Goal: Find specific page/section: Find specific page/section

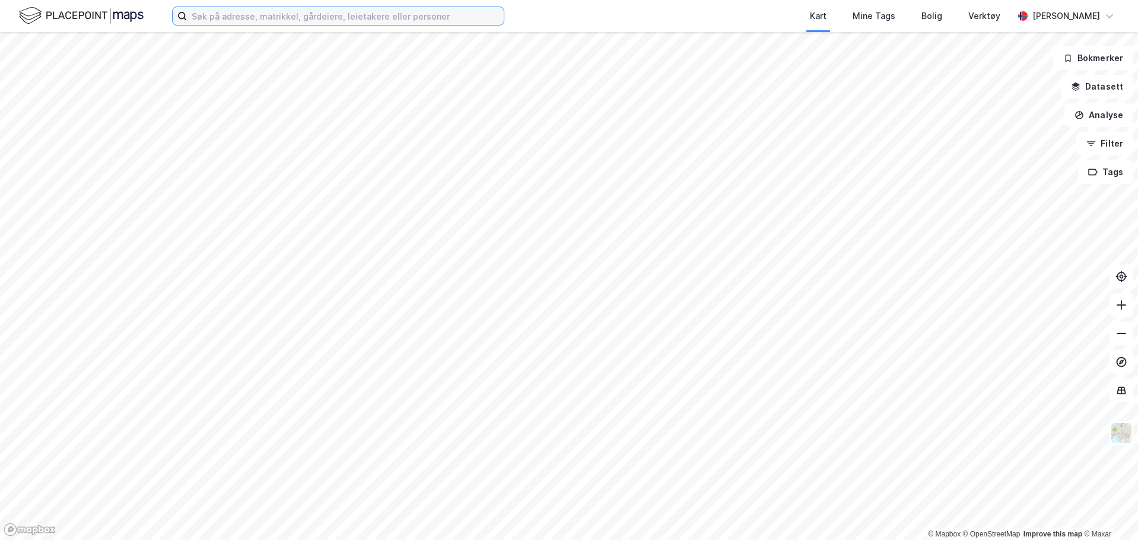
click at [379, 19] on input at bounding box center [345, 16] width 317 height 18
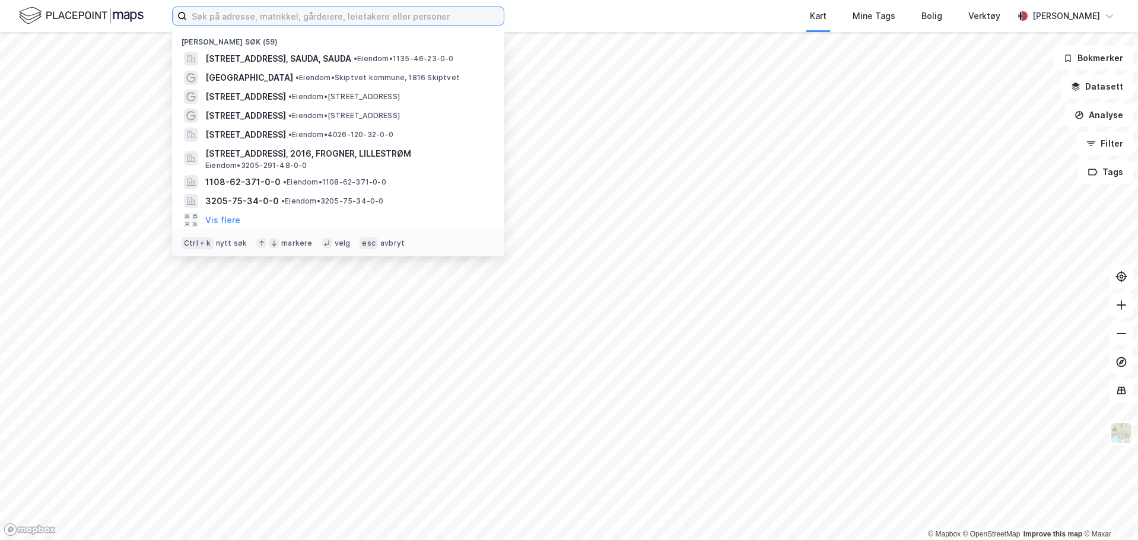
paste input "Selma [STREET_ADDRESS]"
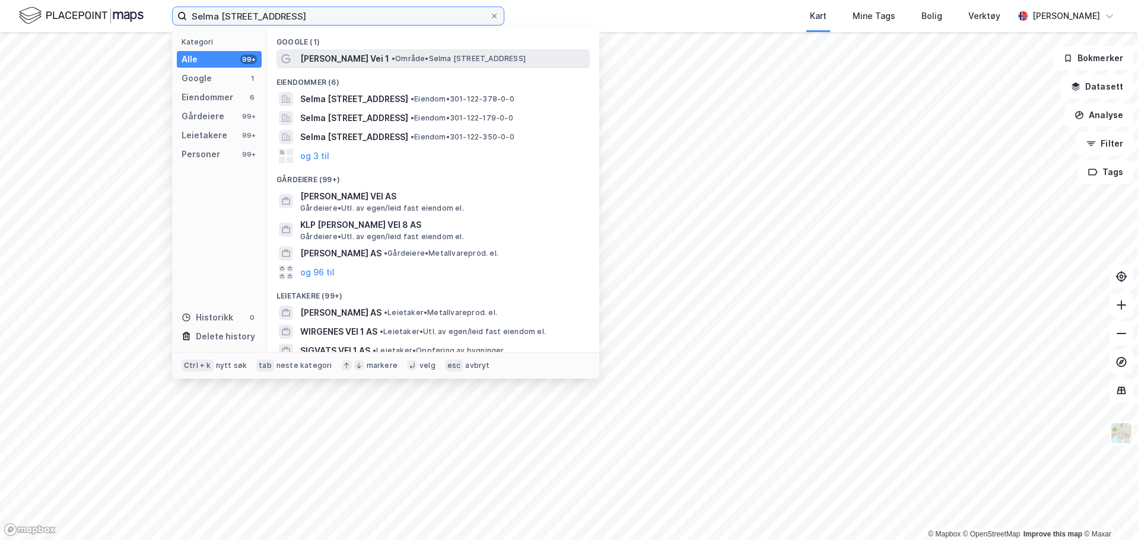
type input "Selma [STREET_ADDRESS]"
click at [356, 62] on span "[PERSON_NAME] Vei 1" at bounding box center [344, 59] width 89 height 14
